Goal: Task Accomplishment & Management: Complete application form

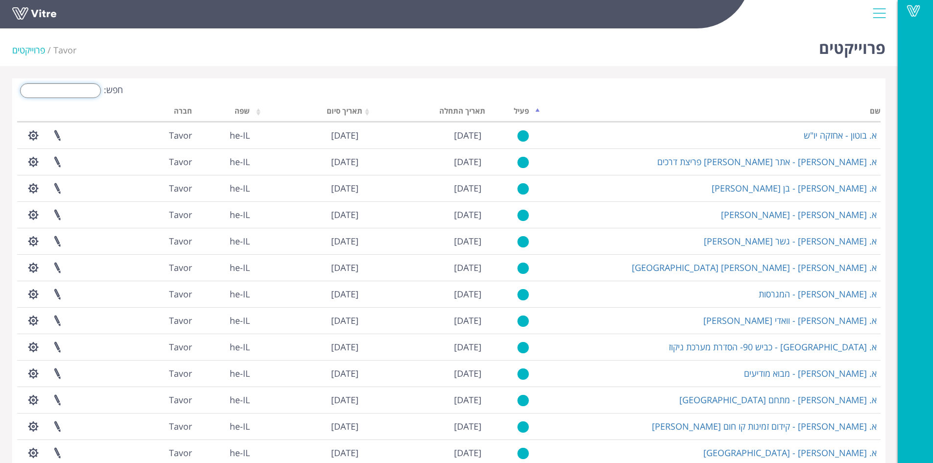
click at [88, 91] on input "חפש:" at bounding box center [60, 90] width 81 height 15
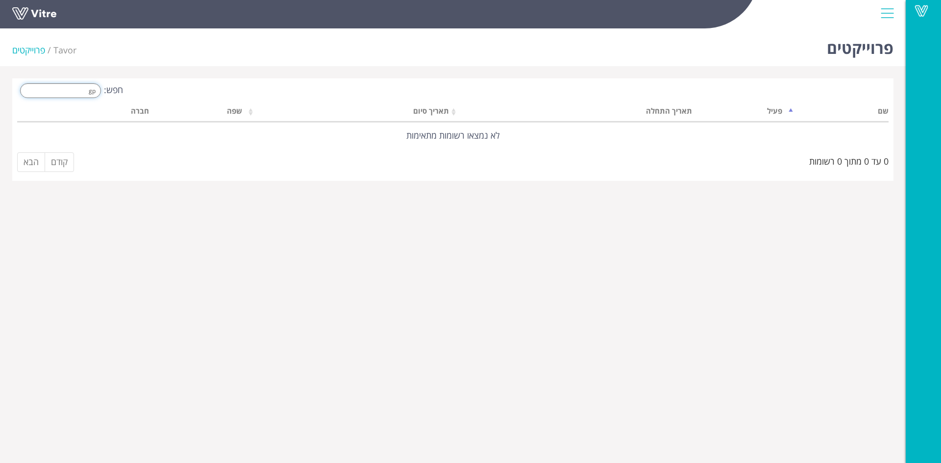
type input "g"
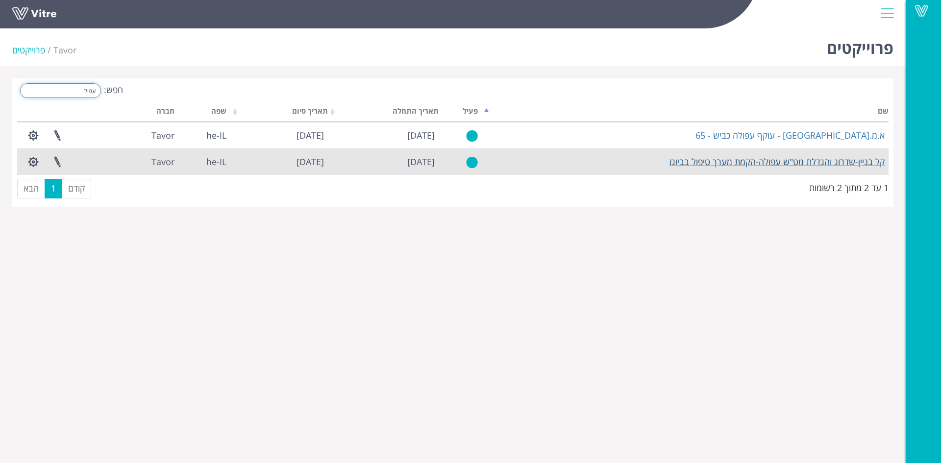
type input "עפול"
click at [766, 162] on link "קל בניין-שדרוג והגדלת מט"ש עפולה-הקמת מערך טיפול בביוגז" at bounding box center [777, 162] width 216 height 12
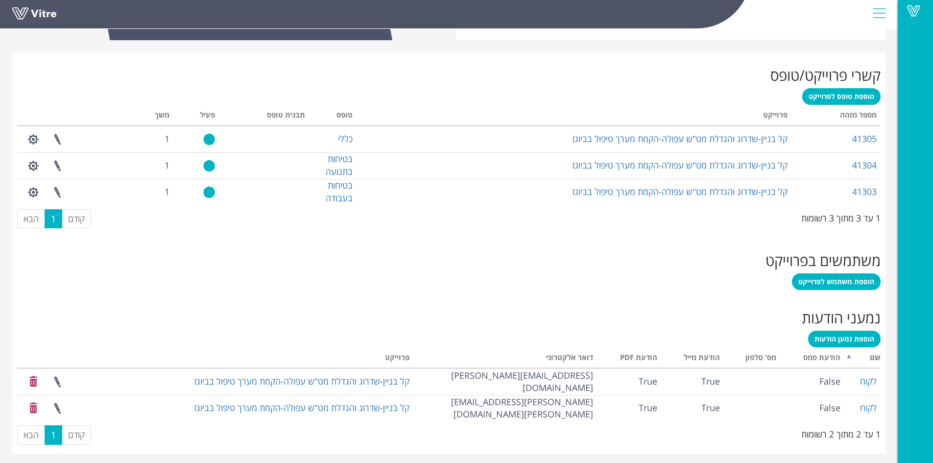
scroll to position [372, 0]
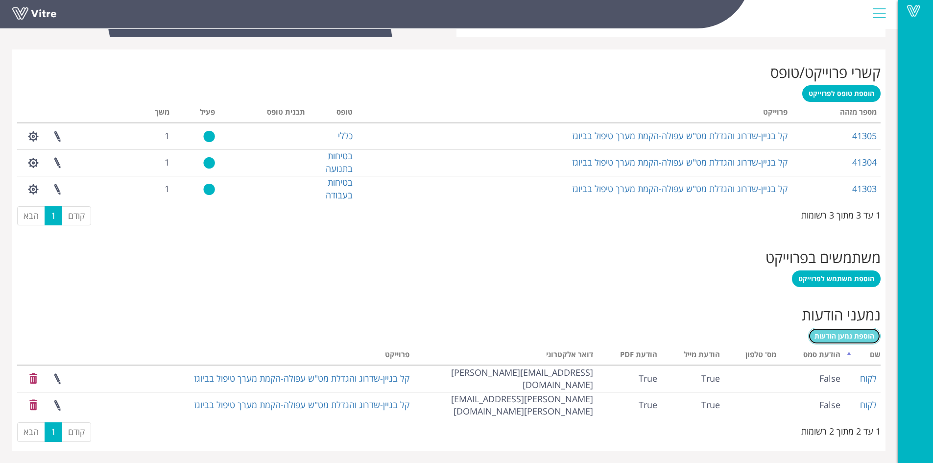
click at [851, 336] on span "הוספת נמען הודעות" at bounding box center [845, 335] width 60 height 9
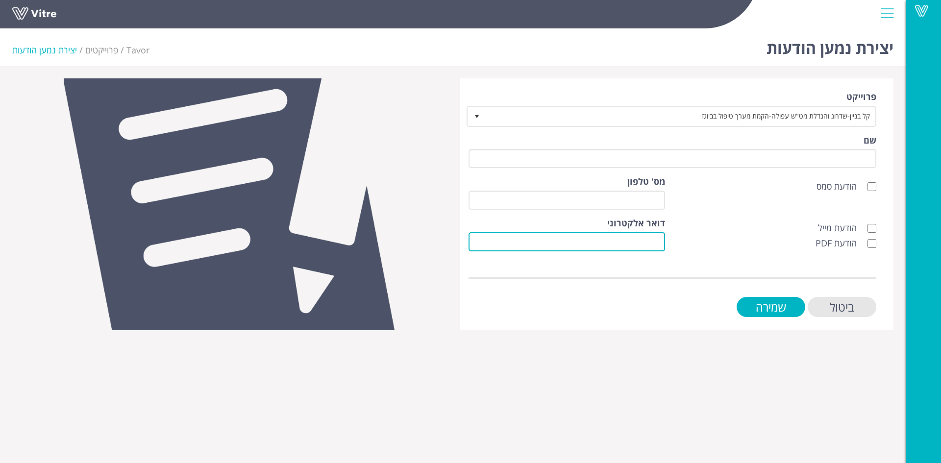
click at [658, 241] on input "דואר אלקטרוני" at bounding box center [566, 241] width 196 height 19
type input "m"
paste input "meir.zac@kalbinyan.com"
type input "meir.zac@kalbinyan.com"
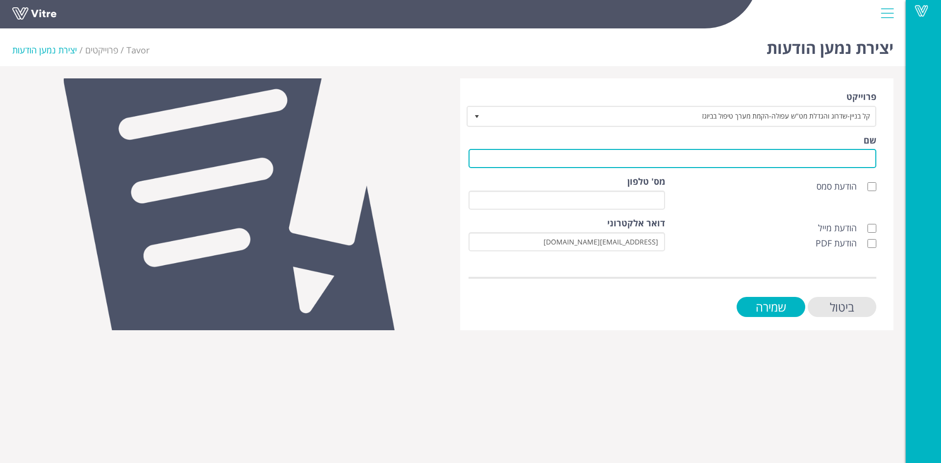
click at [792, 164] on input "שם" at bounding box center [672, 158] width 408 height 19
type input "לקוח"
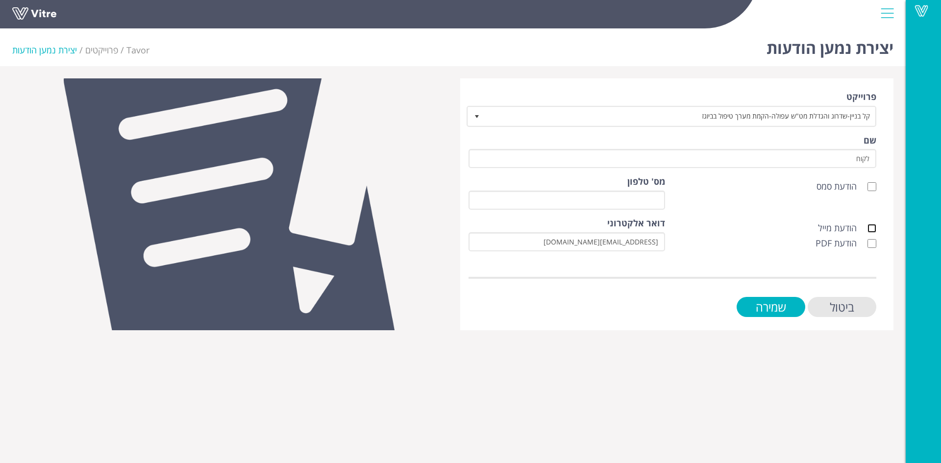
click at [871, 231] on input "הודעת מייל" at bounding box center [871, 228] width 9 height 9
checkbox input "true"
click at [871, 246] on input "הודעת PDF" at bounding box center [871, 243] width 9 height 9
checkbox input "true"
click at [765, 306] on input "שמירה" at bounding box center [770, 307] width 69 height 20
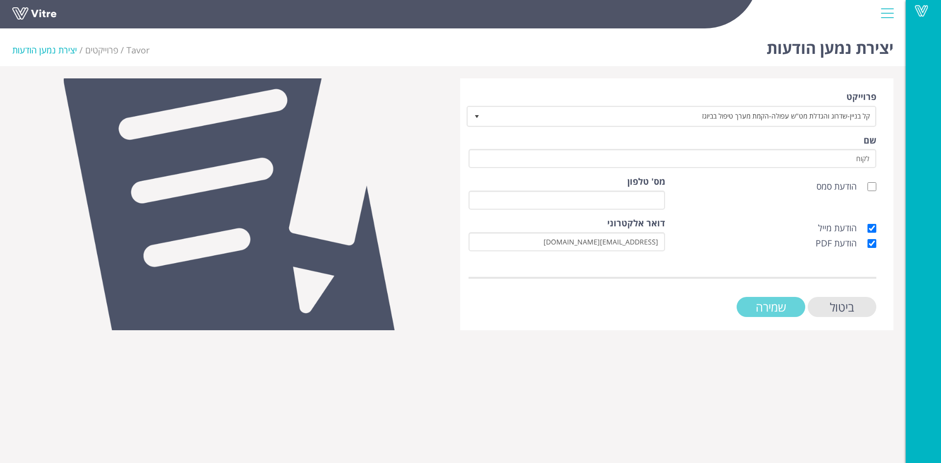
click at [781, 298] on input "שמירה" at bounding box center [770, 307] width 69 height 20
